Goal: Task Accomplishment & Management: Manage account settings

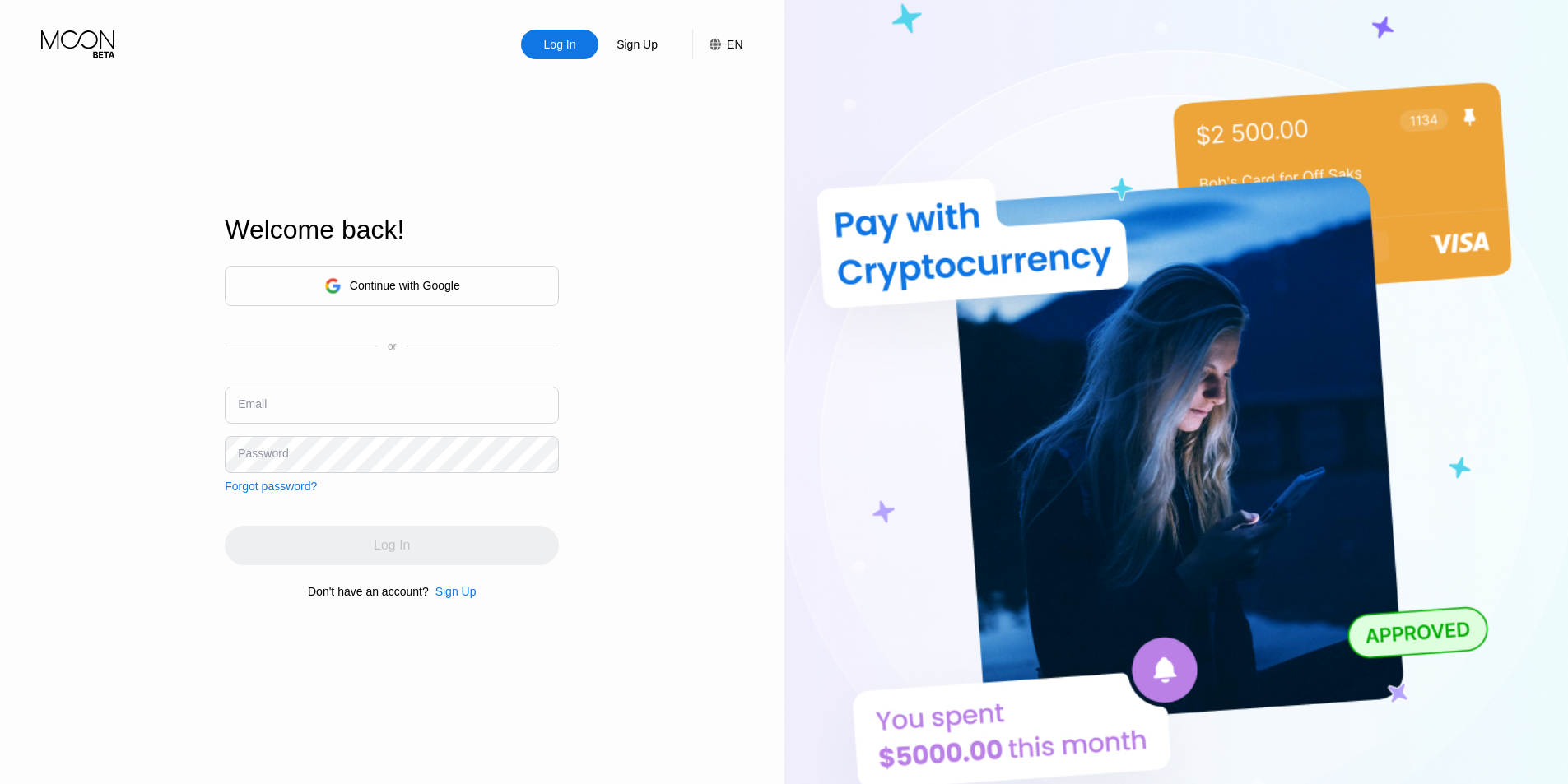
click at [459, 291] on div "Continue with Google" at bounding box center [405, 285] width 110 height 13
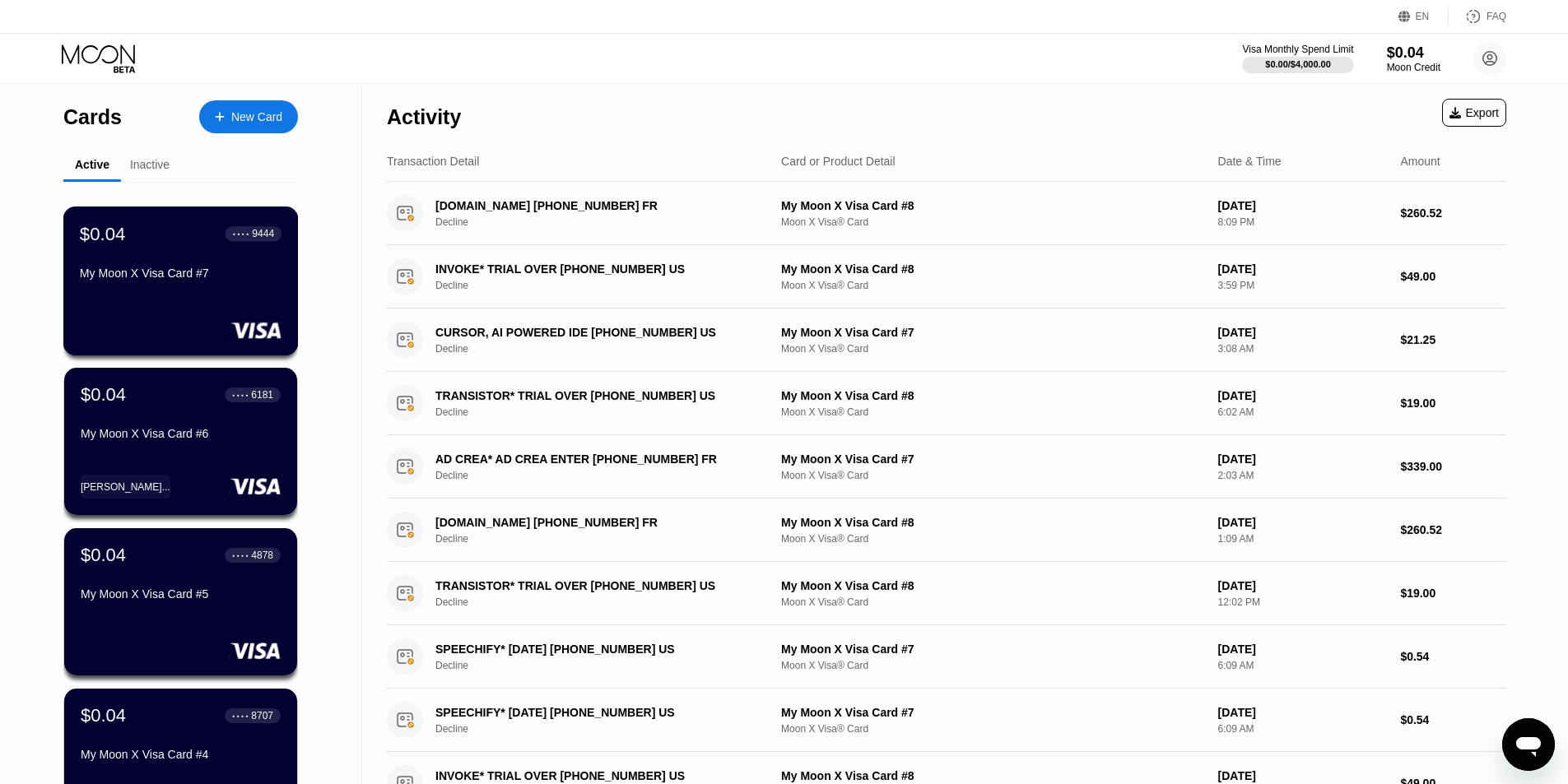
click at [220, 245] on div "$0.04 ● ● ● ● 9444" at bounding box center [181, 233] width 202 height 21
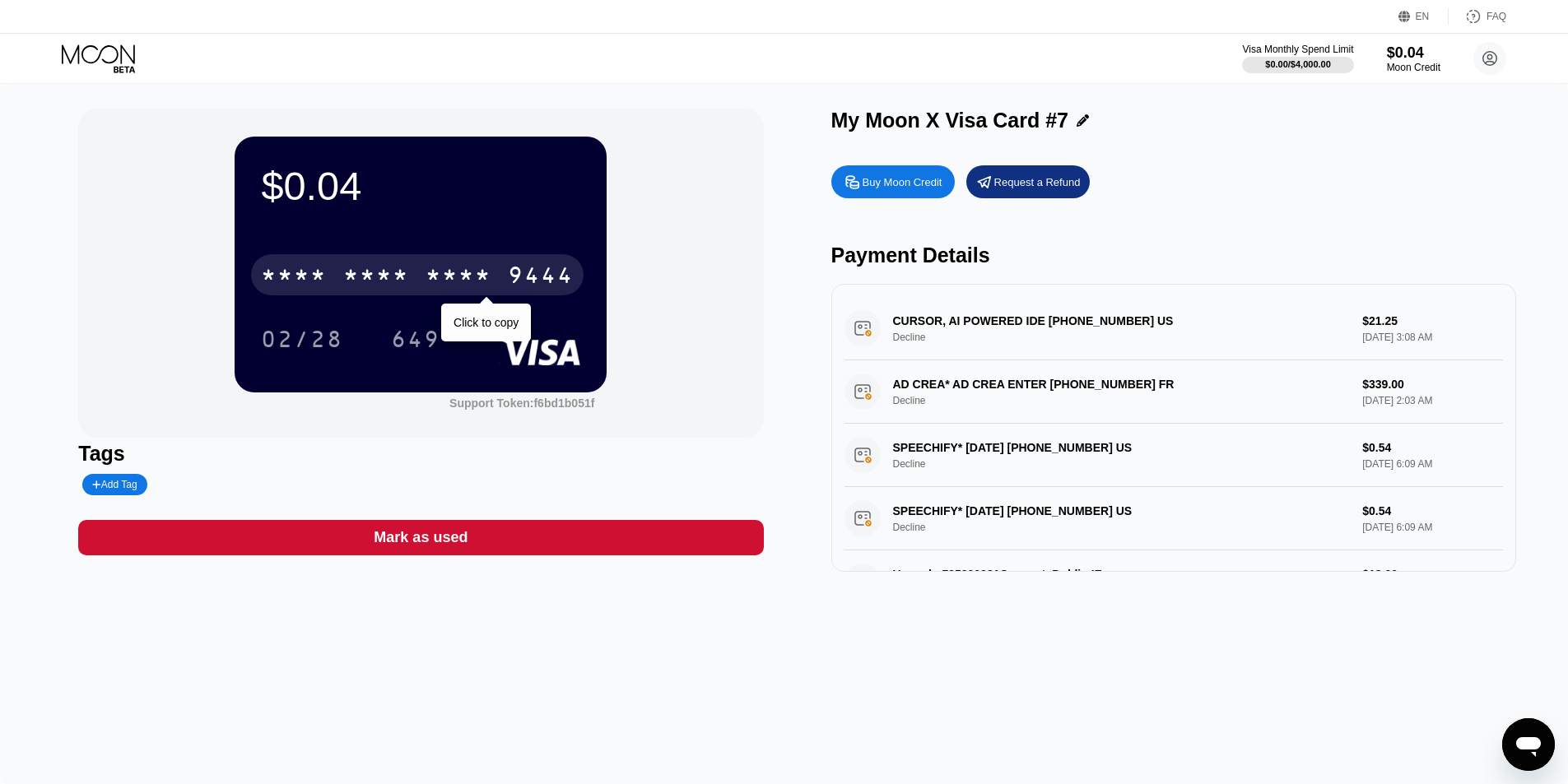
click at [378, 262] on div "* * * * * * * * * * * * 9444" at bounding box center [417, 274] width 333 height 41
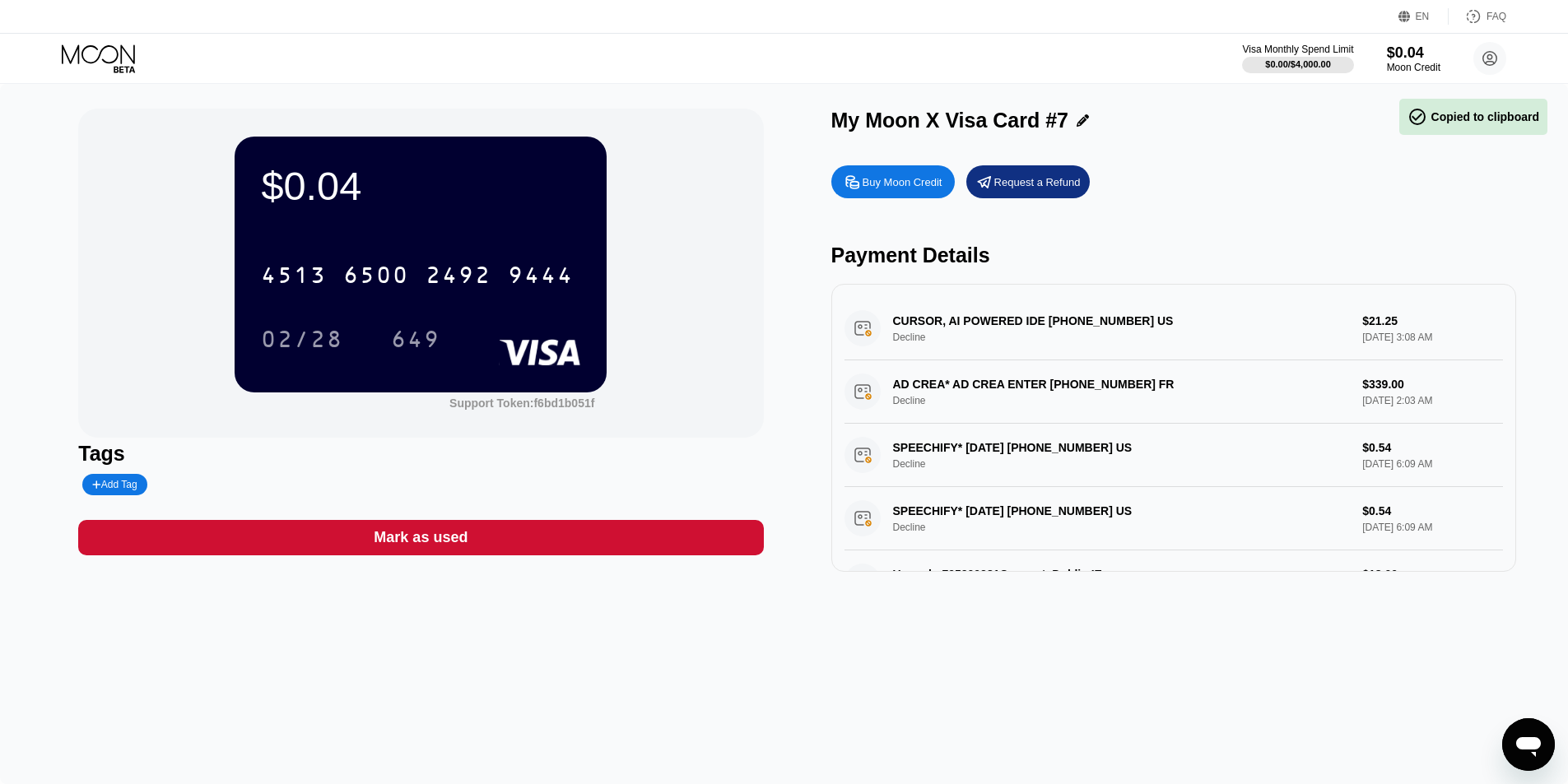
click at [310, 321] on div "02/28" at bounding box center [302, 338] width 107 height 41
click at [422, 350] on div "649" at bounding box center [416, 341] width 49 height 27
